Goal: Task Accomplishment & Management: Manage account settings

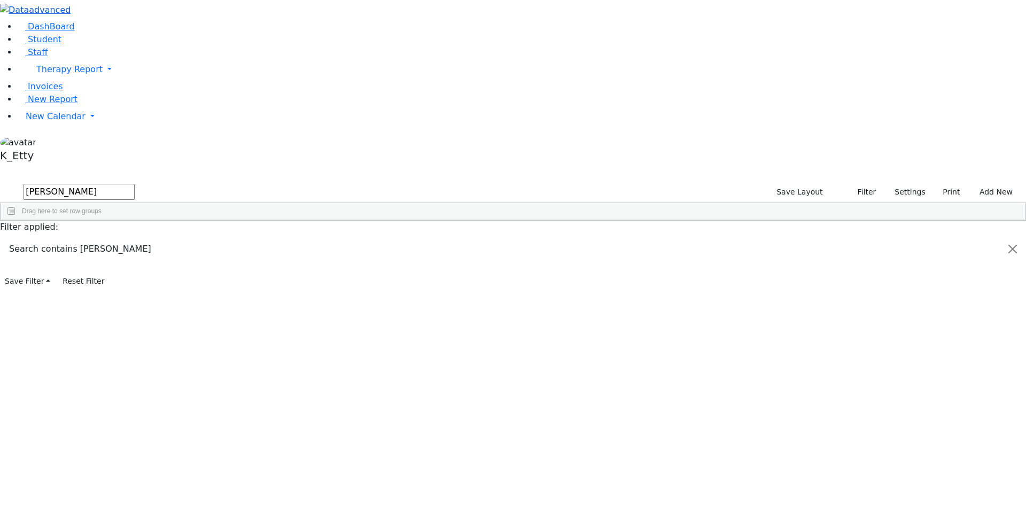
drag, startPoint x: 172, startPoint y: 45, endPoint x: 19, endPoint y: 19, distance: 155.0
click at [20, 19] on div "DashBoard Student Staff Therapy Report Student Old Calendar Report K_Etty" at bounding box center [513, 145] width 1026 height 290
type input "zentma"
click at [123, 238] on div "[PERSON_NAME] ([PERSON_NAME])" at bounding box center [91, 245] width 63 height 15
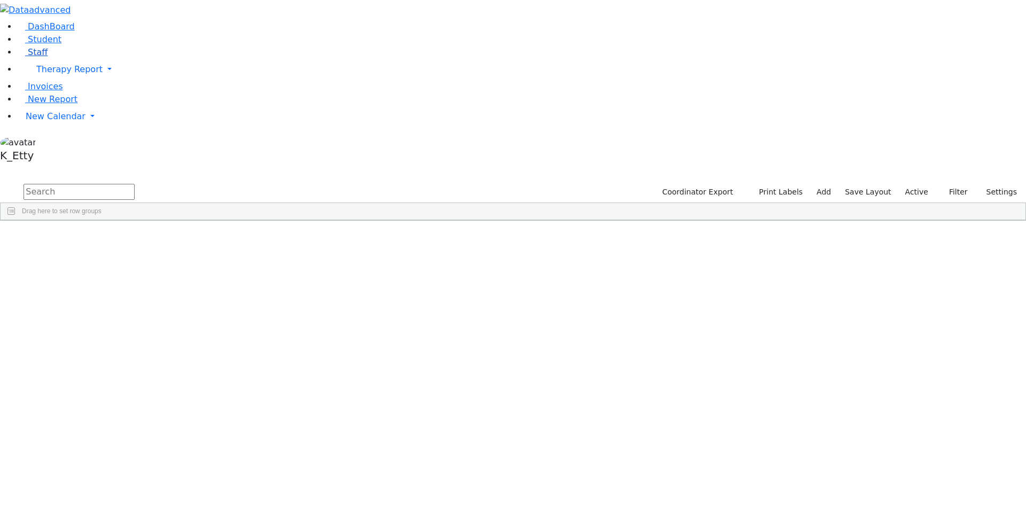
click at [29, 57] on span "Staff" at bounding box center [38, 52] width 20 height 10
click at [135, 184] on input "text" at bounding box center [79, 192] width 111 height 16
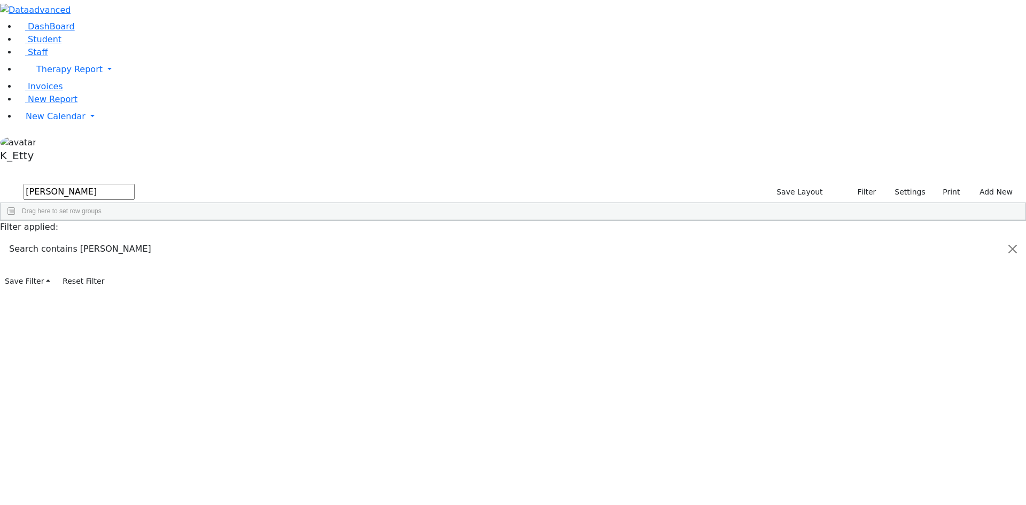
type input "[PERSON_NAME]"
click at [187, 268] on div "[PERSON_NAME] ([PERSON_NAME])" at bounding box center [154, 275] width 63 height 15
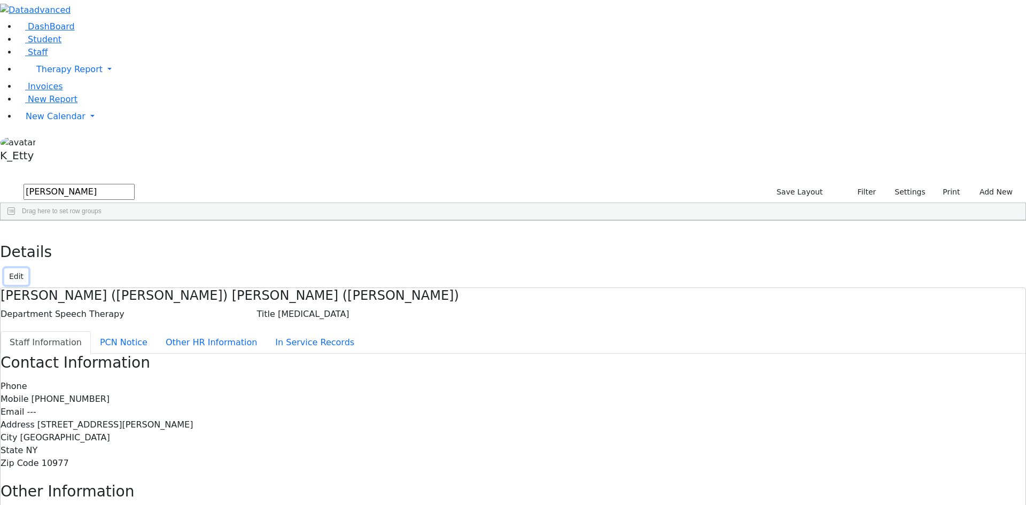
click at [28, 268] on button "Edit" at bounding box center [16, 276] width 24 height 17
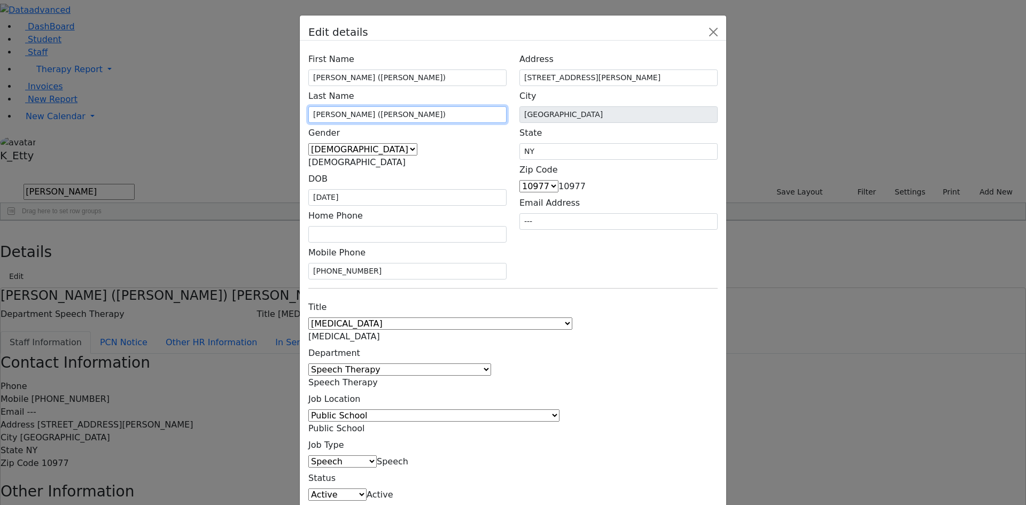
drag, startPoint x: 400, startPoint y: 150, endPoint x: 347, endPoint y: 145, distance: 53.7
click at [347, 123] on div "Last Name [DEMOGRAPHIC_DATA] ([PERSON_NAME])" at bounding box center [407, 104] width 198 height 37
click at [414, 123] on input "([PERSON_NAME])" at bounding box center [407, 114] width 198 height 17
click at [376, 123] on input "([PERSON_NAME]" at bounding box center [407, 114] width 198 height 17
drag, startPoint x: 392, startPoint y: 148, endPoint x: 256, endPoint y: 133, distance: 137.1
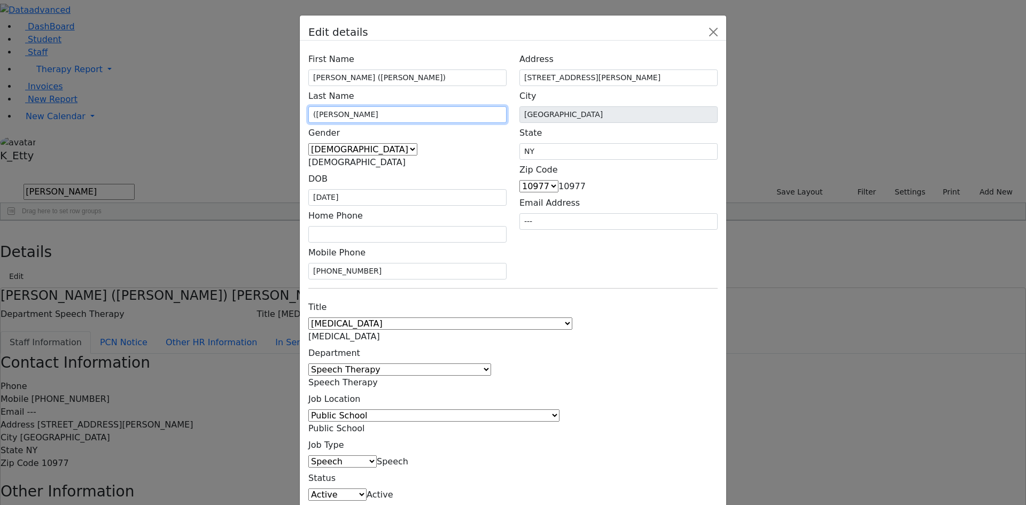
click at [300, 137] on div "First Name [PERSON_NAME] ([PERSON_NAME]) Last Name ([GEOGRAPHIC_DATA] Gender [D…" at bounding box center [513, 294] width 427 height 506
type input "[PERSON_NAME]"
